Goal: Register for event/course

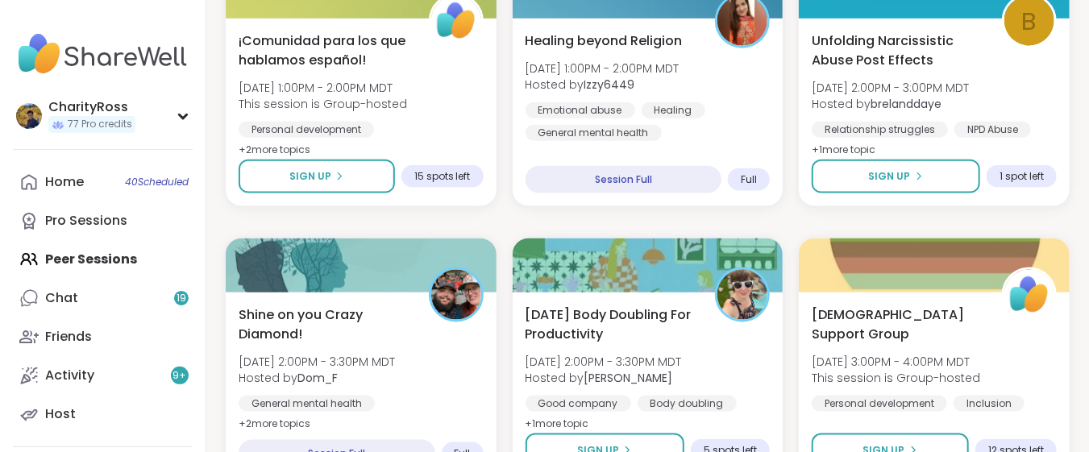
scroll to position [859, 0]
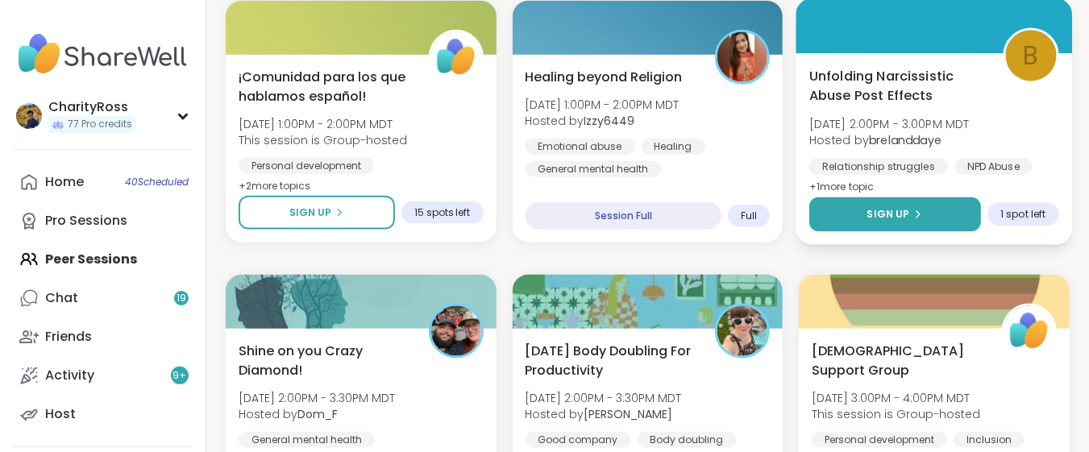
click at [830, 219] on button "Sign Up" at bounding box center [895, 215] width 172 height 35
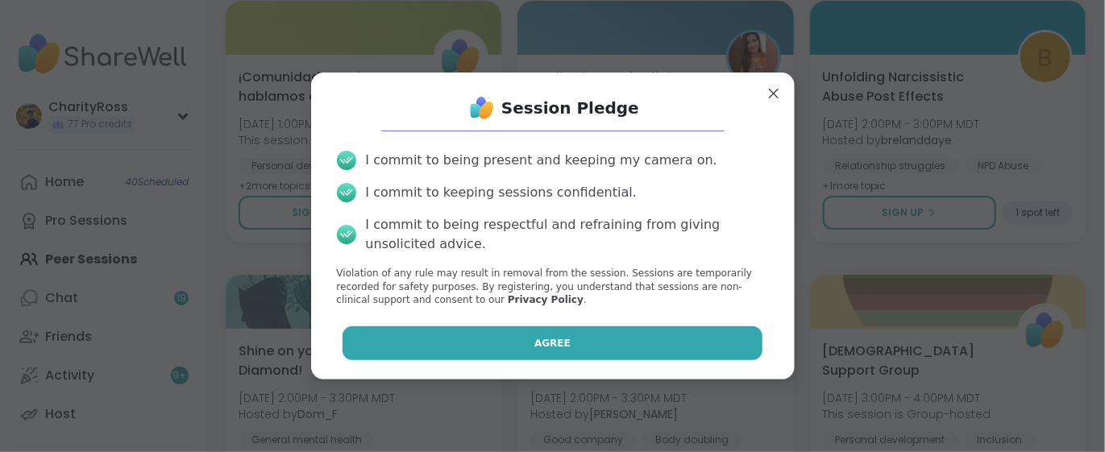
click at [717, 340] on button "Agree" at bounding box center [553, 344] width 420 height 34
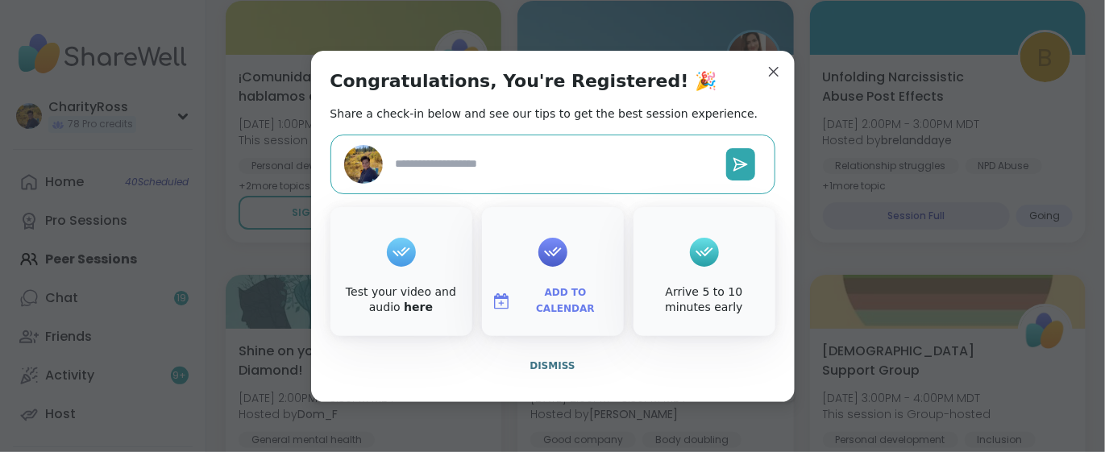
click at [585, 302] on span "Add to Calendar" at bounding box center [566, 300] width 97 height 31
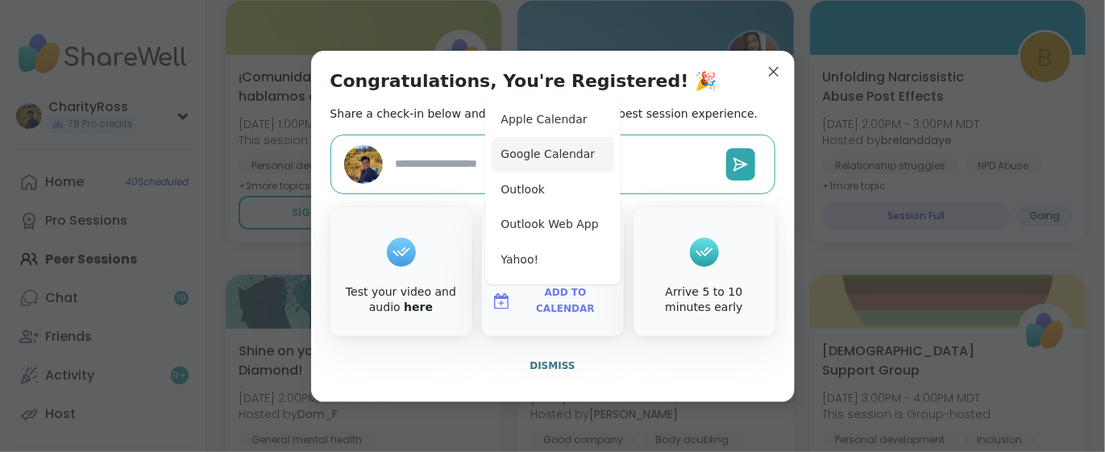
click at [584, 166] on button "Google Calendar" at bounding box center [553, 154] width 123 height 35
click at [554, 365] on span "Dismiss" at bounding box center [552, 365] width 45 height 11
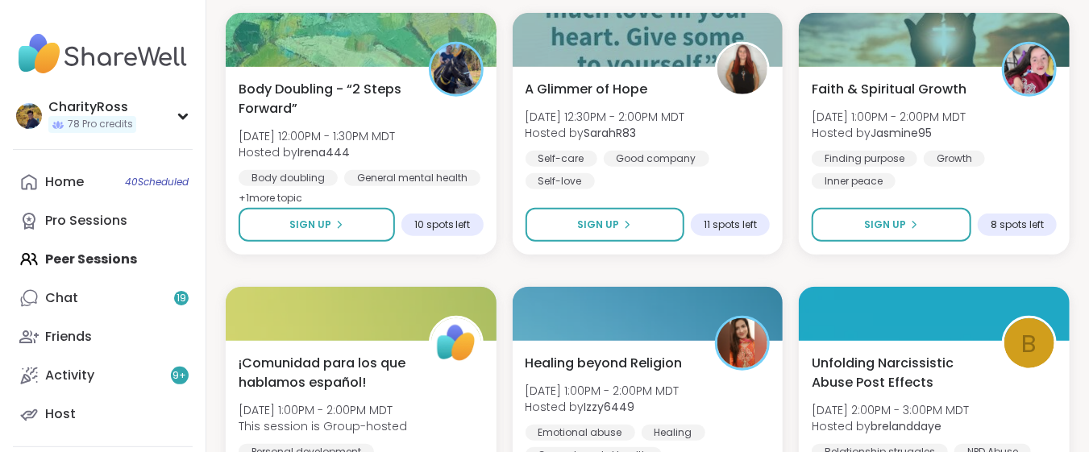
scroll to position [537, 0]
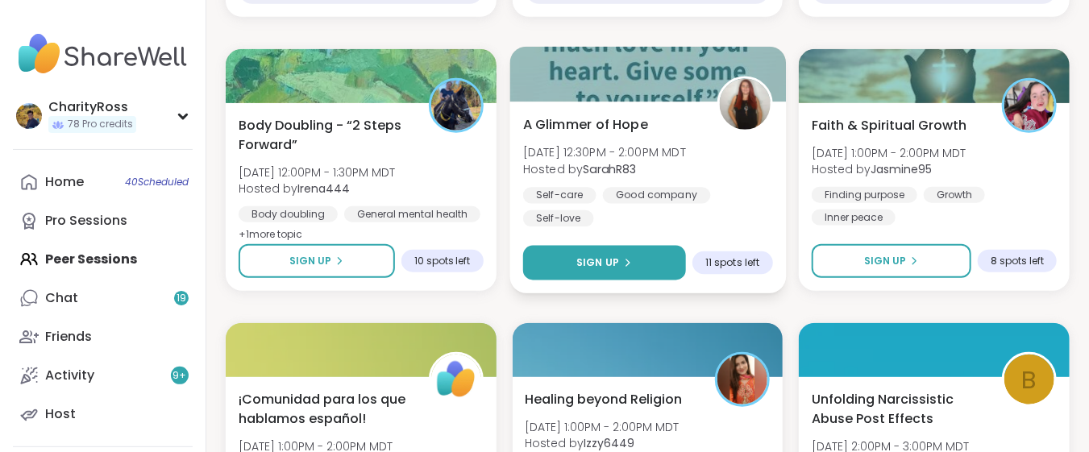
click at [597, 256] on span "Sign Up" at bounding box center [597, 263] width 43 height 15
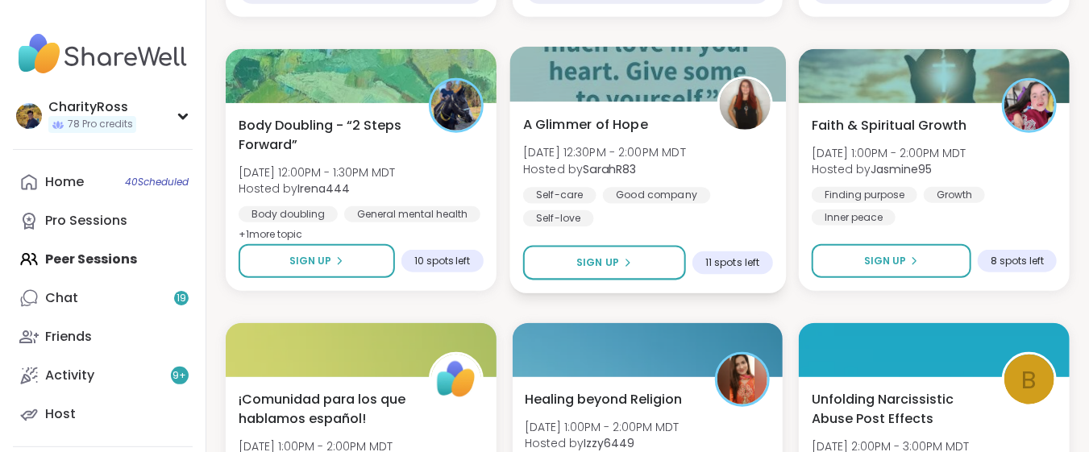
click at [743, 116] on img at bounding box center [744, 104] width 51 height 51
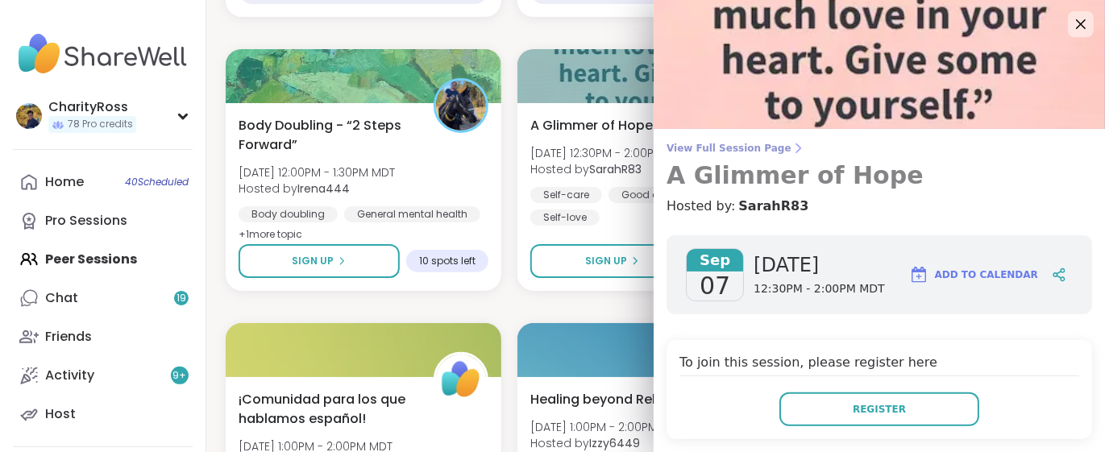
click at [724, 147] on span "View Full Session Page" at bounding box center [880, 148] width 426 height 13
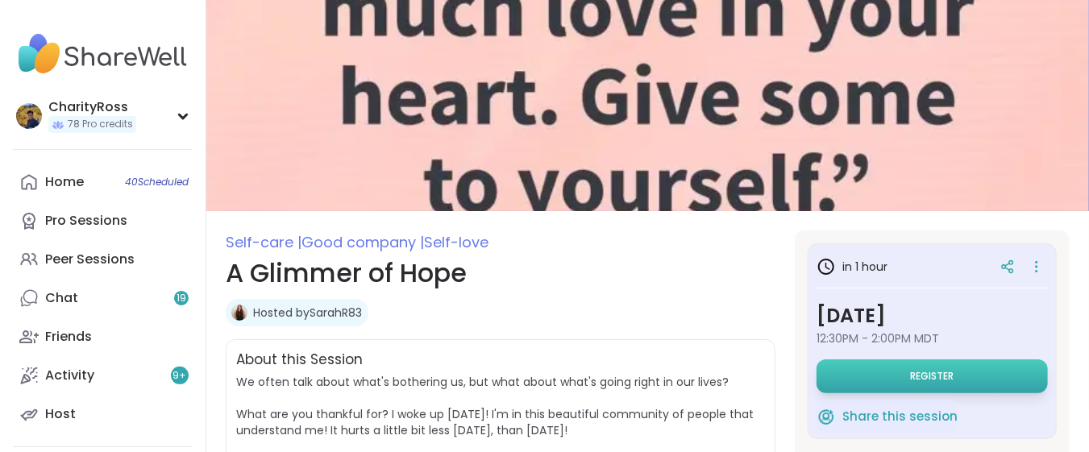
click at [843, 384] on button "Register" at bounding box center [932, 377] width 231 height 34
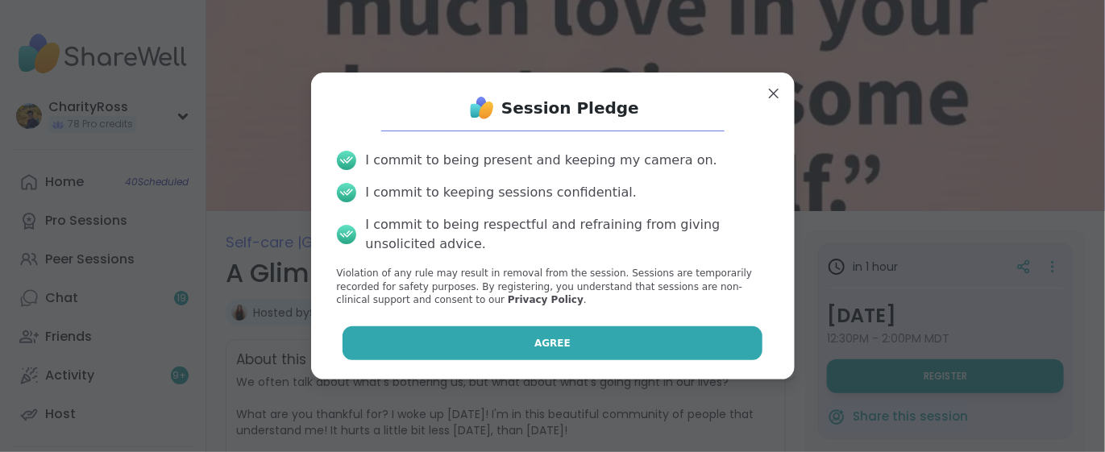
click at [716, 356] on button "Agree" at bounding box center [553, 344] width 420 height 34
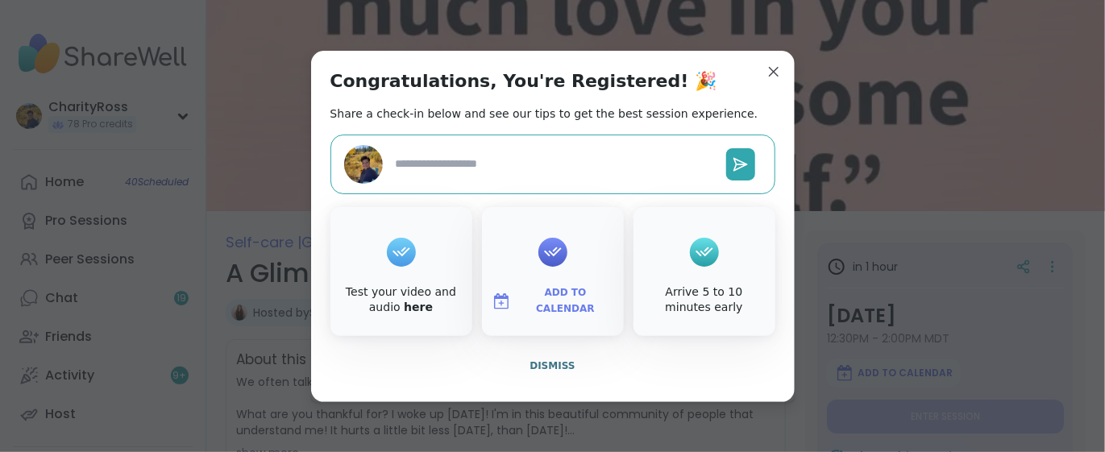
click at [518, 297] on span "Add to Calendar" at bounding box center [566, 300] width 97 height 31
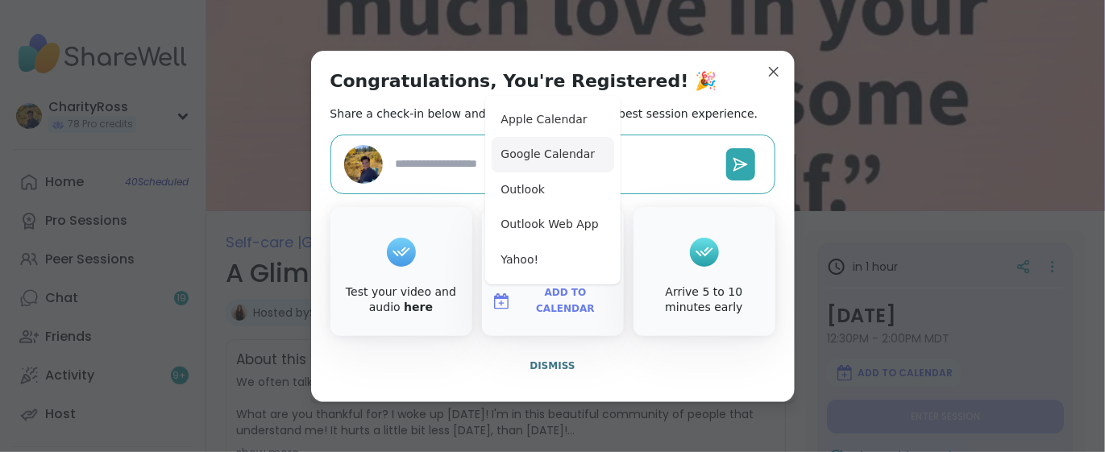
click at [536, 161] on button "Google Calendar" at bounding box center [553, 154] width 123 height 35
type textarea "*"
